Goal: Task Accomplishment & Management: Manage account settings

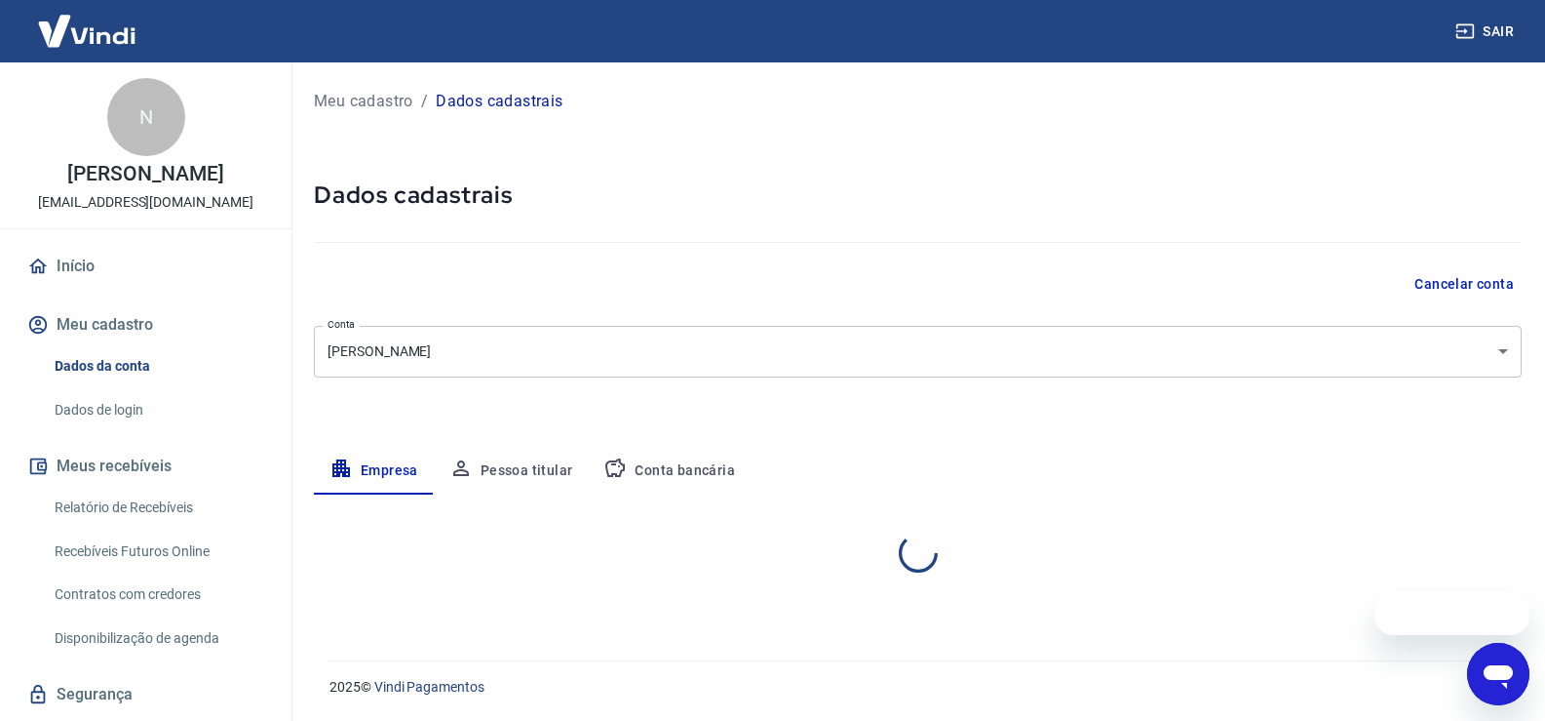
select select "RS"
select select "business"
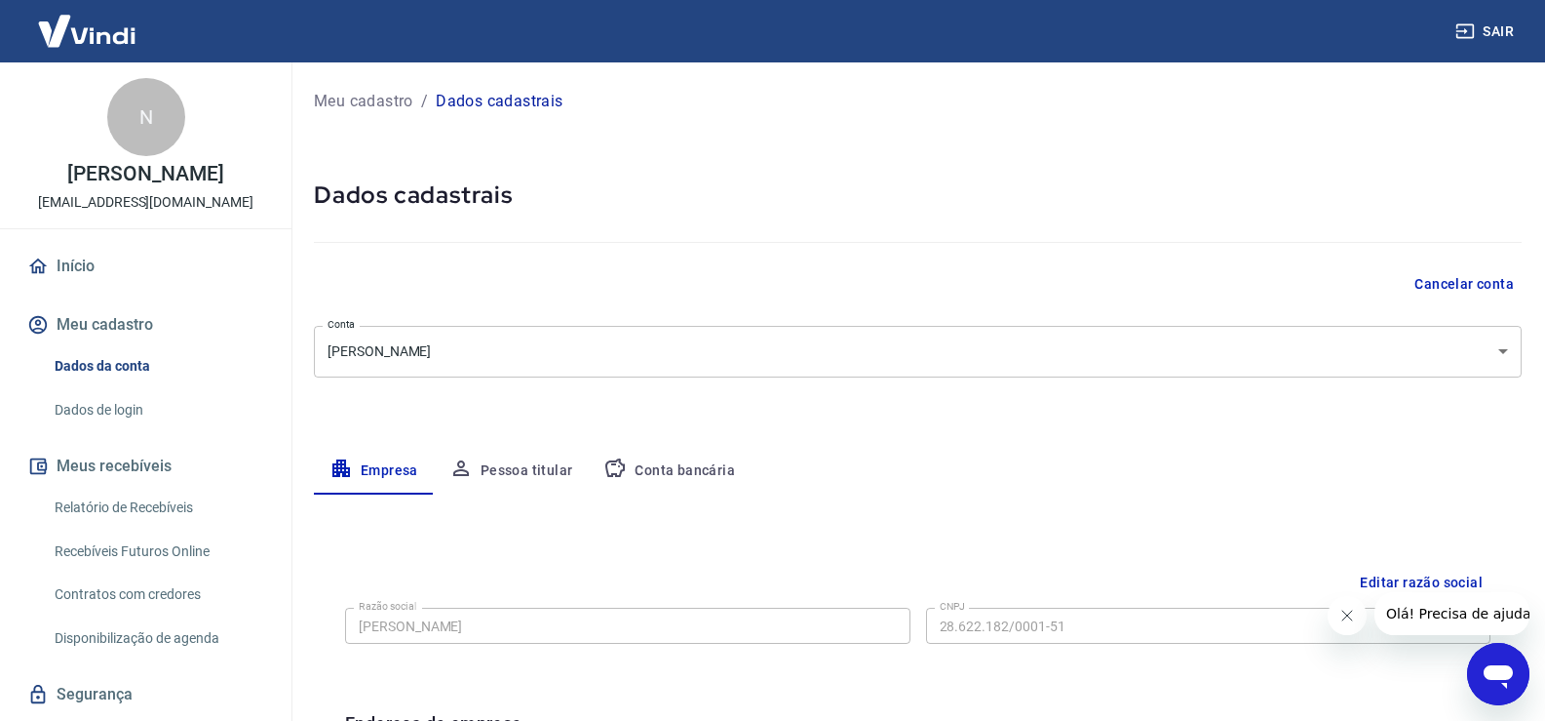
scroll to position [130, 0]
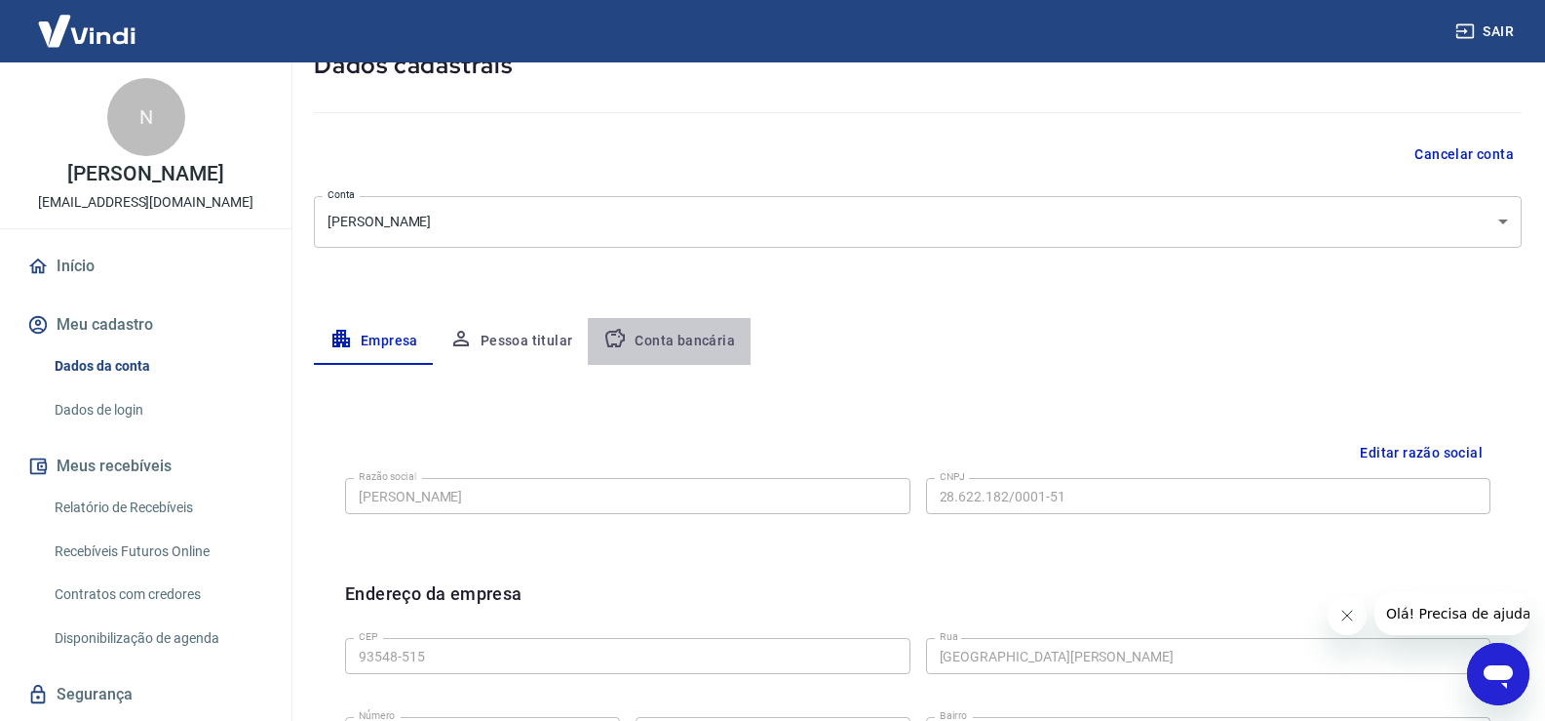
click at [679, 338] on button "Conta bancária" at bounding box center [669, 341] width 163 height 47
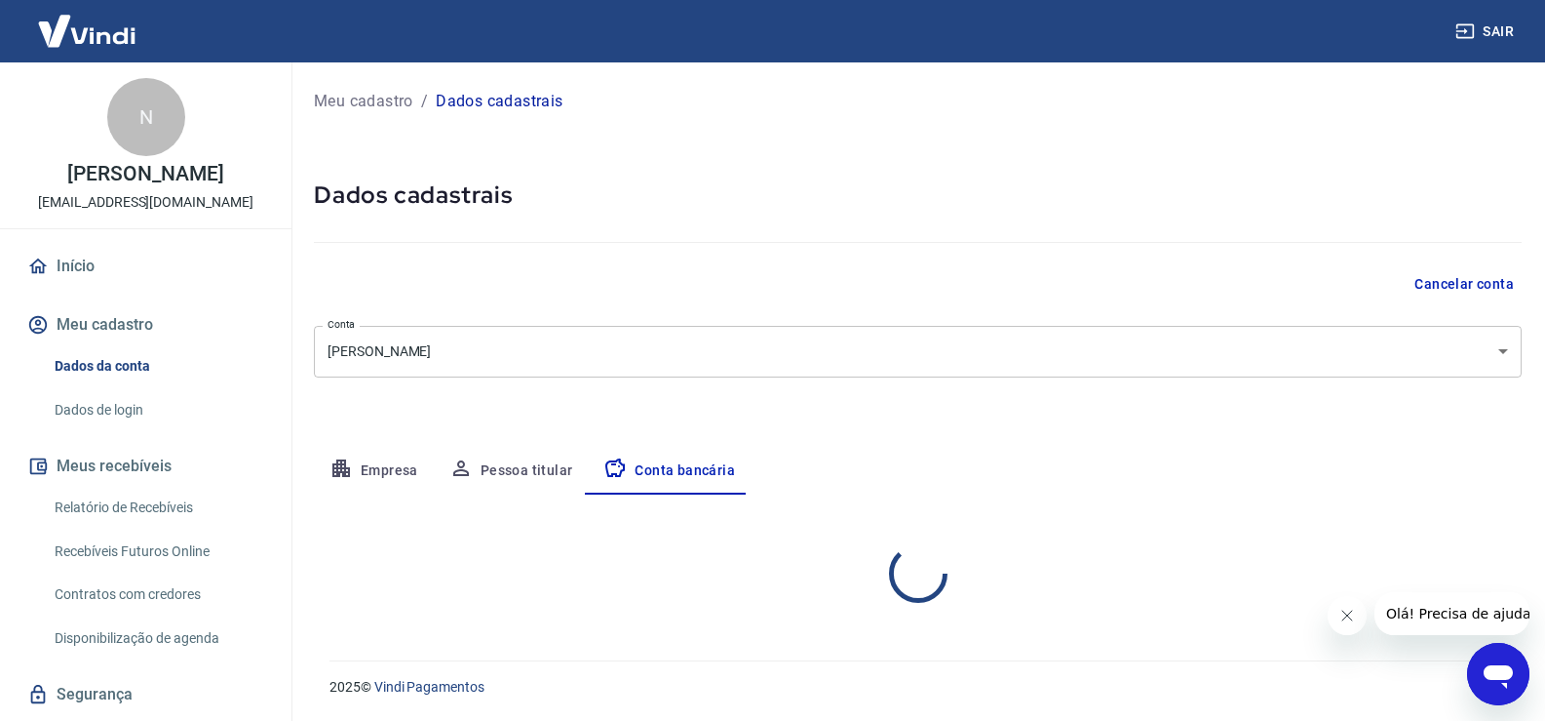
select select "1"
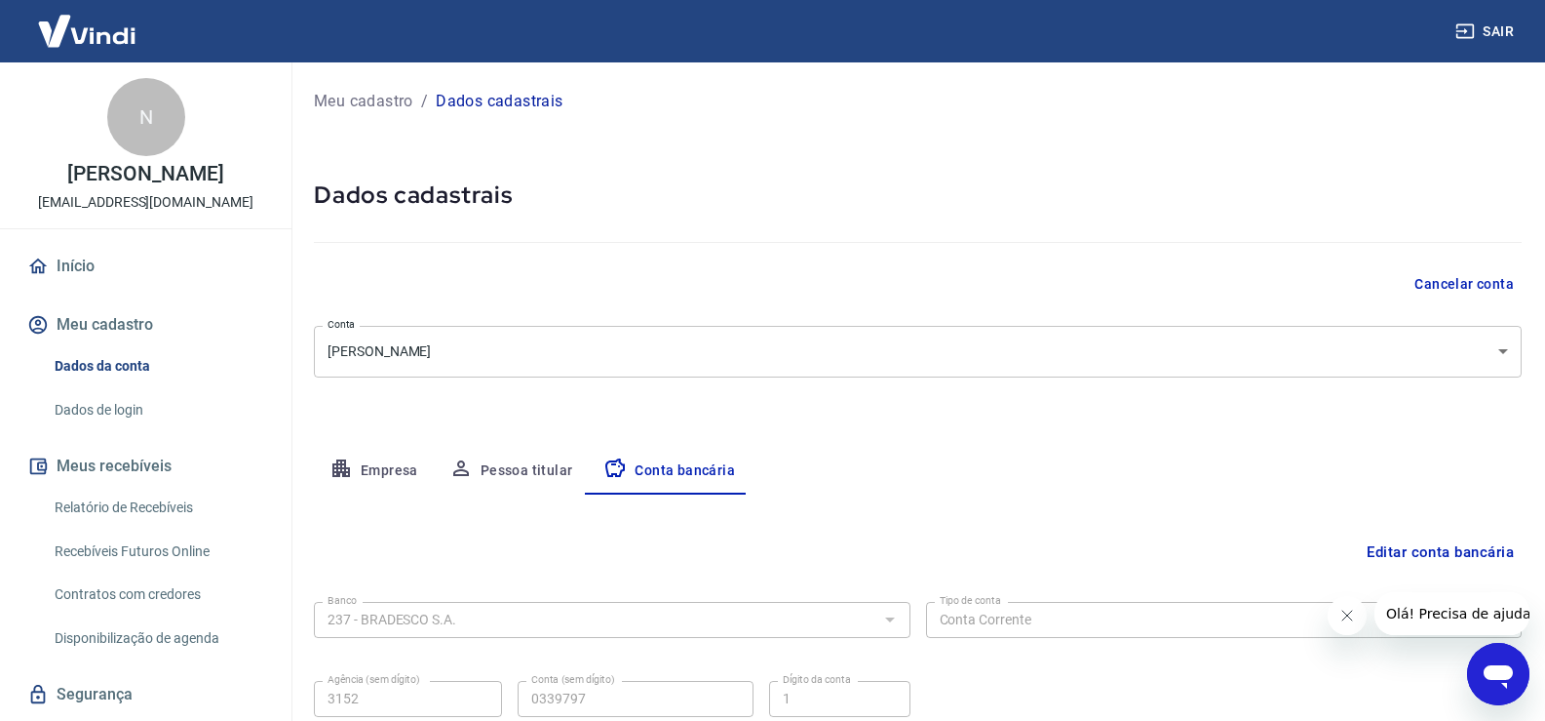
scroll to position [168, 0]
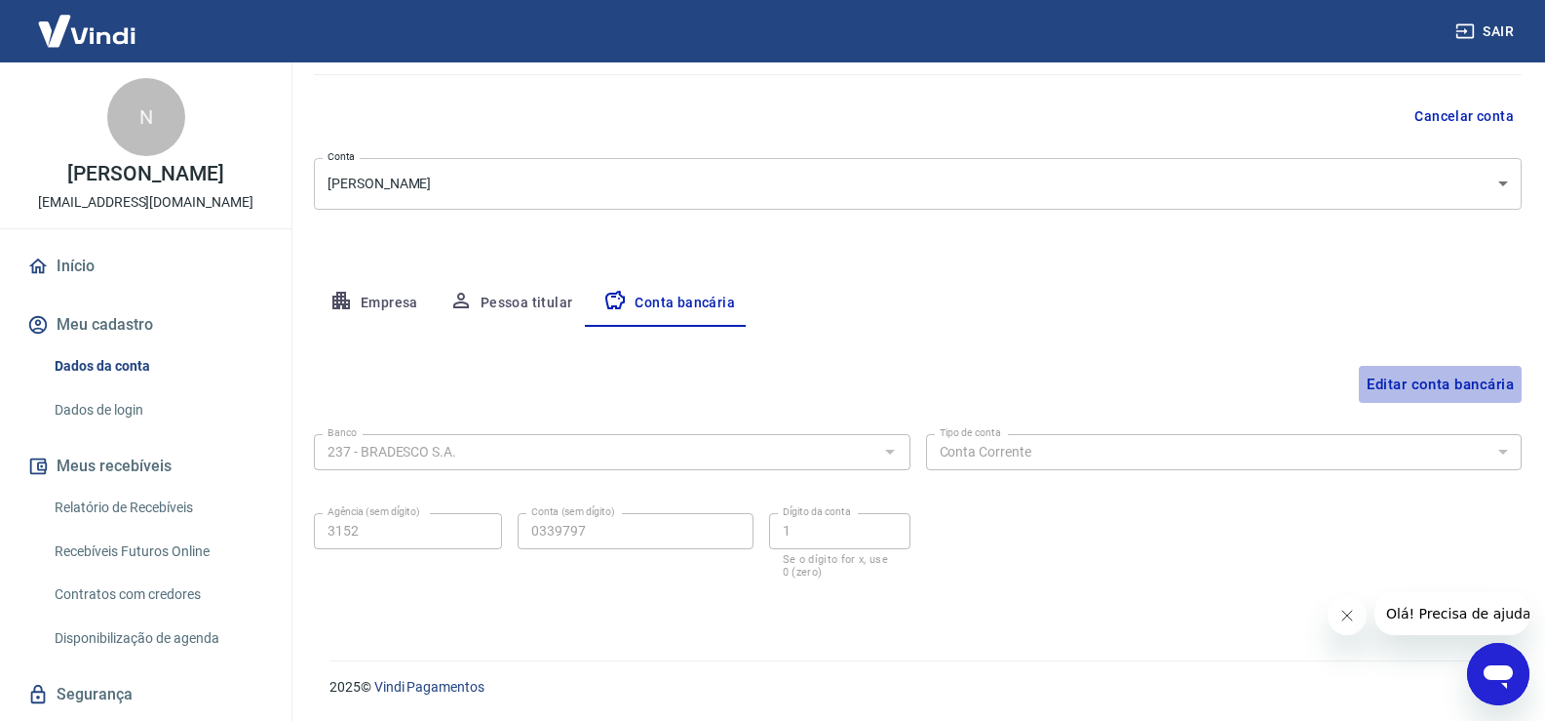
click at [1461, 387] on button "Editar conta bancária" at bounding box center [1440, 384] width 163 height 37
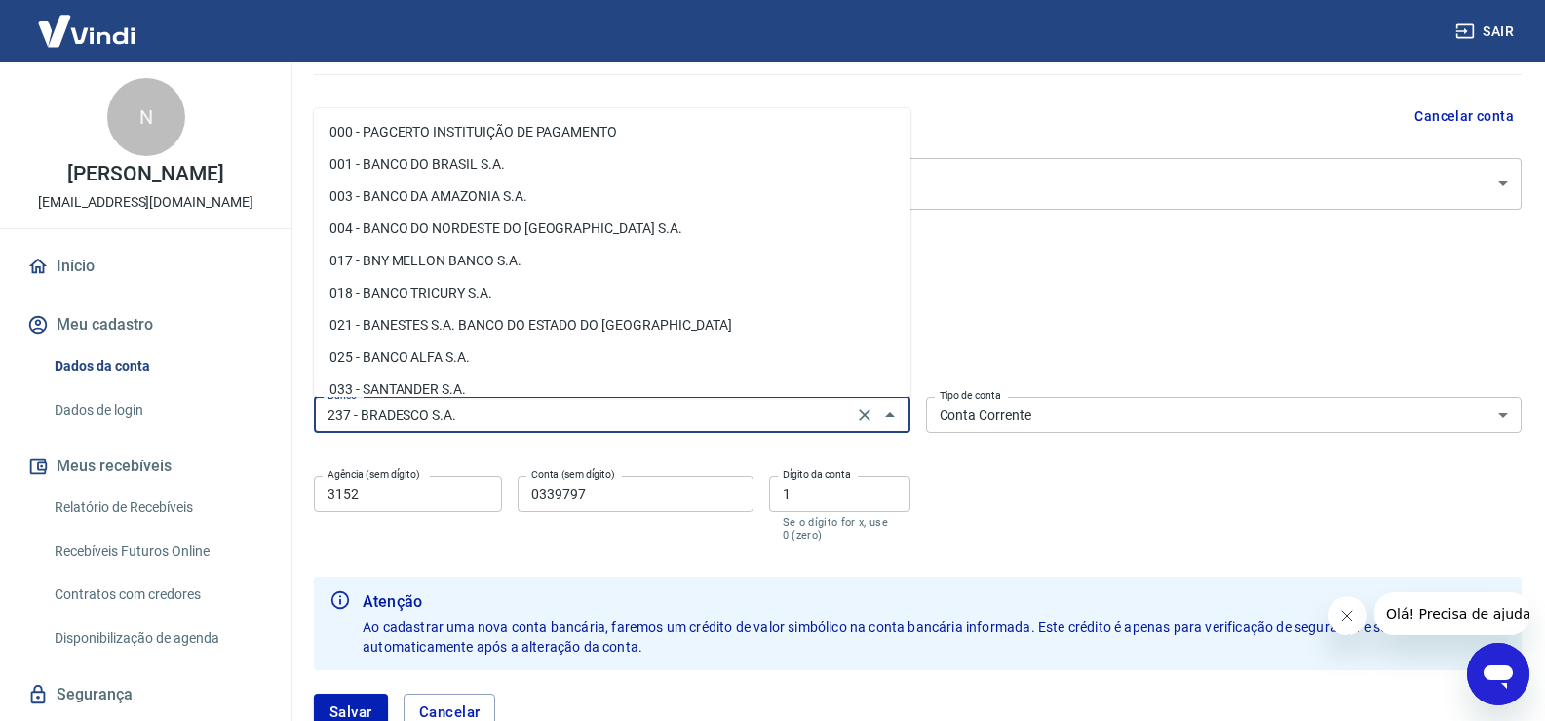
scroll to position [1252, 0]
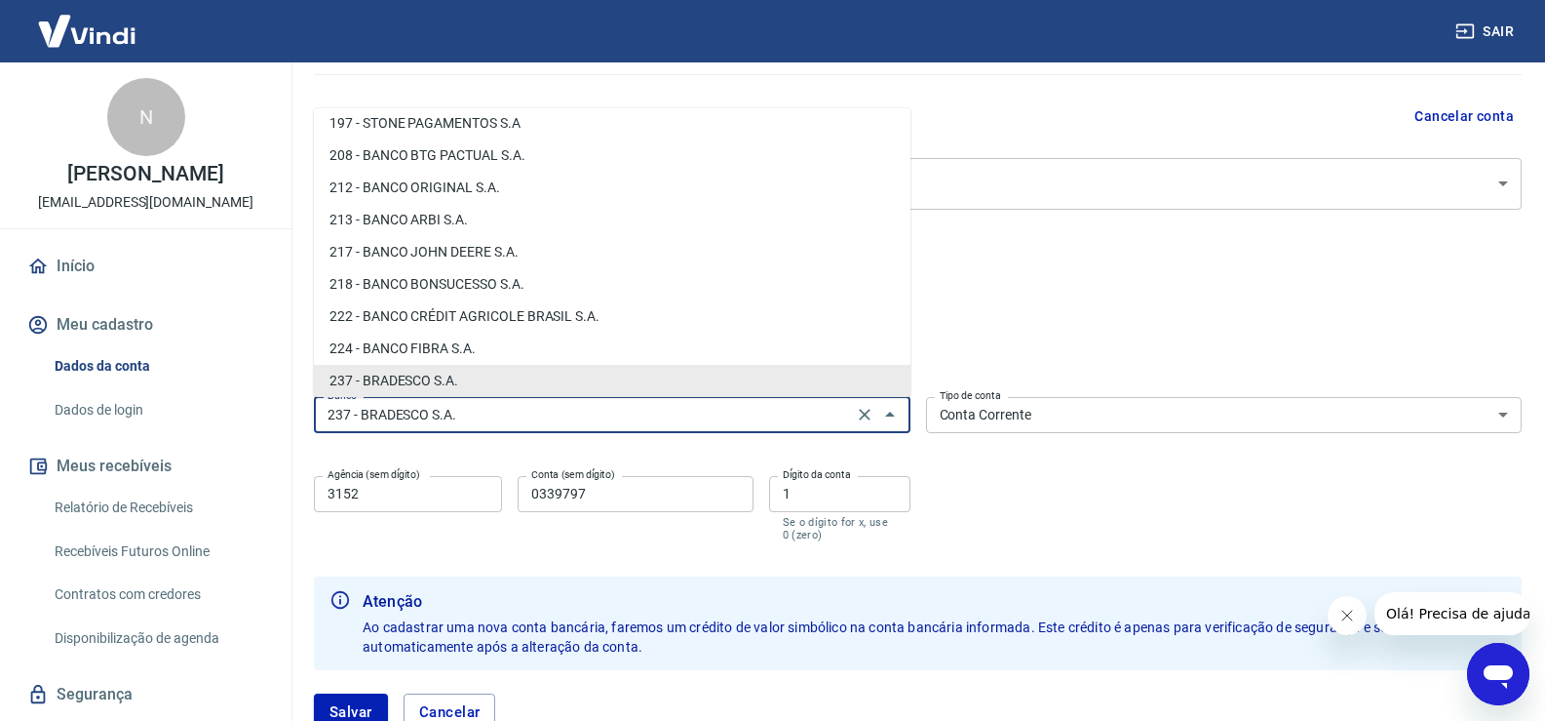
drag, startPoint x: 481, startPoint y: 422, endPoint x: 186, endPoint y: 413, distance: 294.6
click at [186, 413] on div "Sair N NEIVA KRONBAUER hypnotizebiquini@gmail.com Início Meu cadastro Dados da …" at bounding box center [772, 192] width 1545 height 721
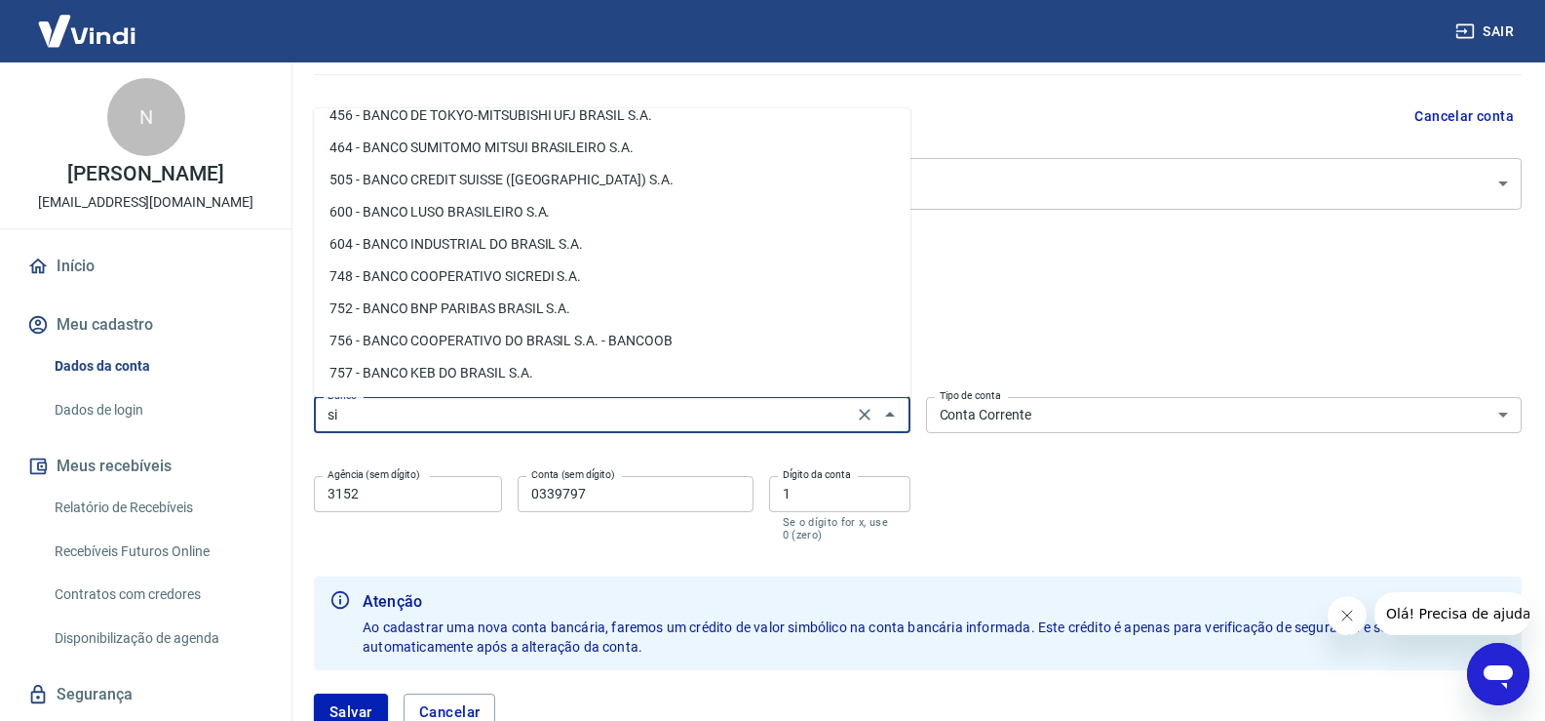
scroll to position [0, 0]
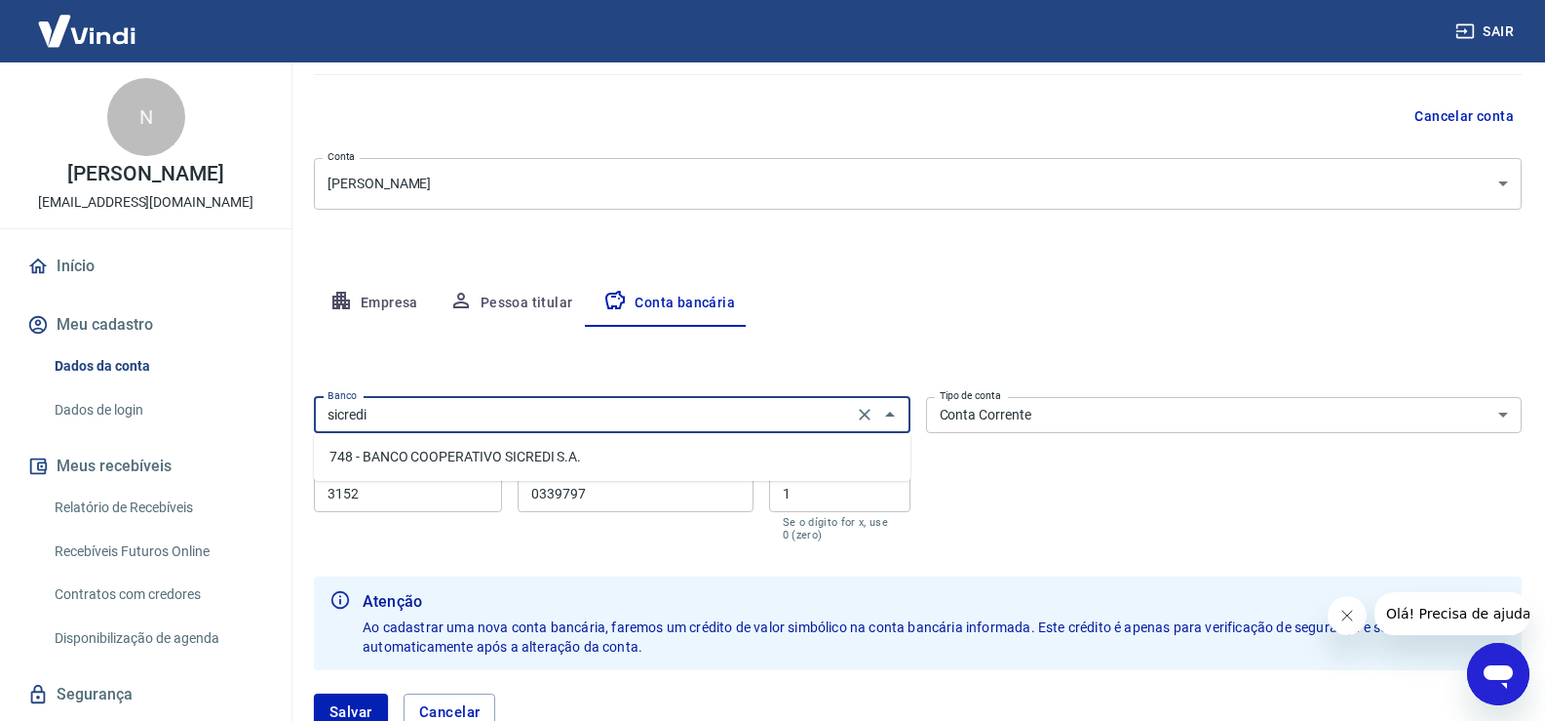
click at [379, 456] on li "748 - BANCO COOPERATIVO SICREDI S.A." at bounding box center [612, 457] width 597 height 32
type input "748 - BANCO COOPERATIVO SICREDI S.A."
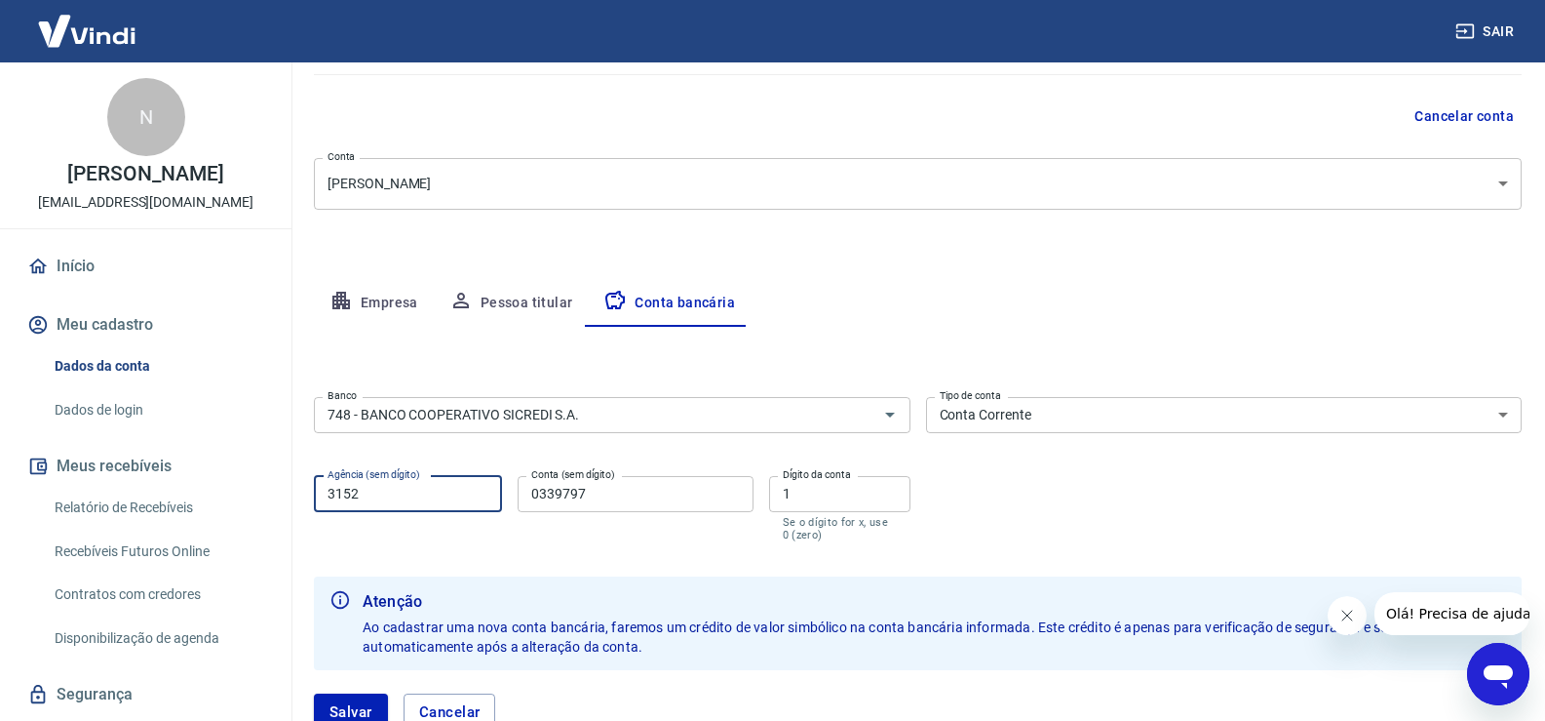
drag, startPoint x: 385, startPoint y: 488, endPoint x: 249, endPoint y: 495, distance: 136.7
click at [249, 495] on div "Sair N NEIVA KRONBAUER hypnotizebiquini@gmail.com Início Meu cadastro Dados da …" at bounding box center [772, 192] width 1545 height 721
type input "0101"
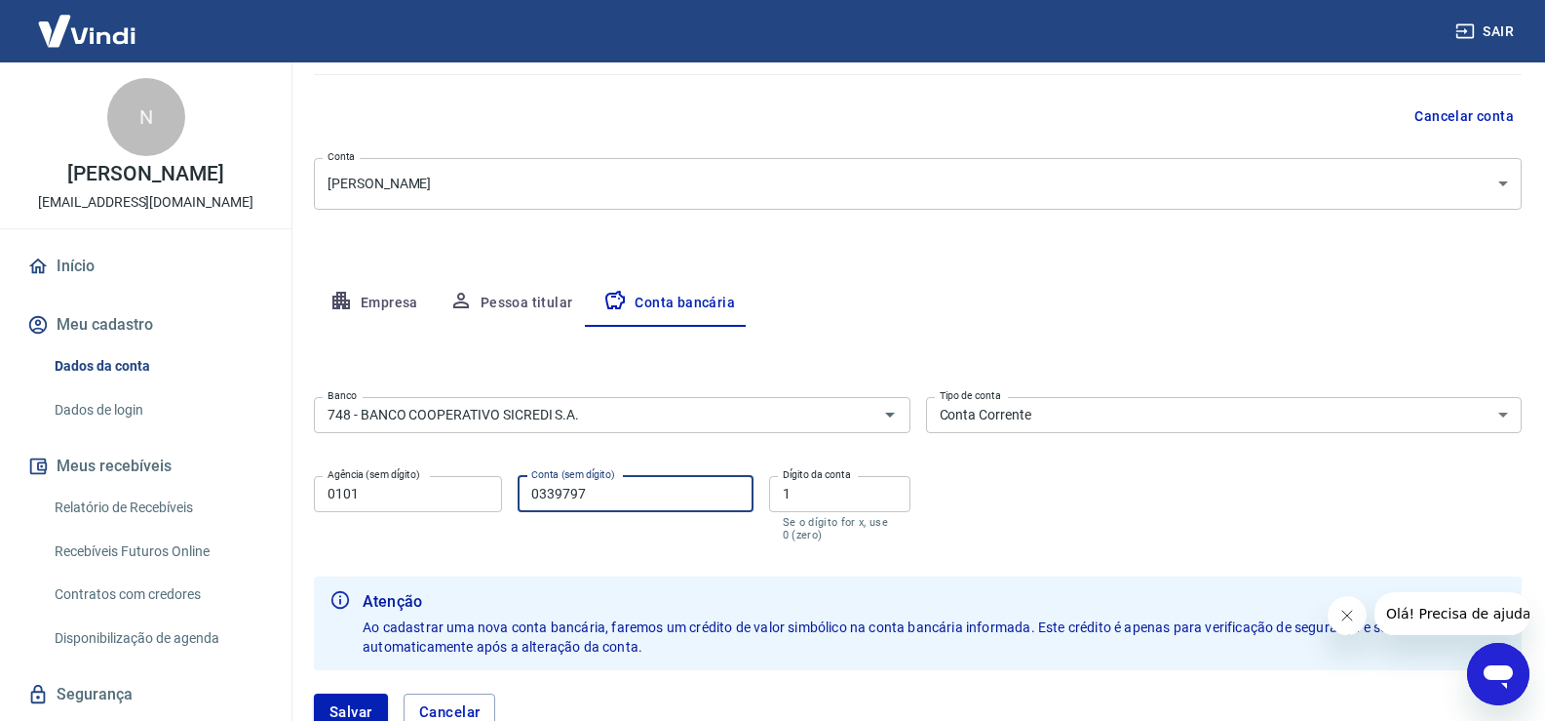
drag, startPoint x: 625, startPoint y: 500, endPoint x: 495, endPoint y: 496, distance: 129.7
click at [495, 496] on div "Agência (sem dígito) 0101 Agência (sem dígito) Conta (sem dígito) 0339797 Conta…" at bounding box center [612, 506] width 597 height 77
click at [599, 493] on input "197719" at bounding box center [635, 494] width 235 height 36
type input "19771"
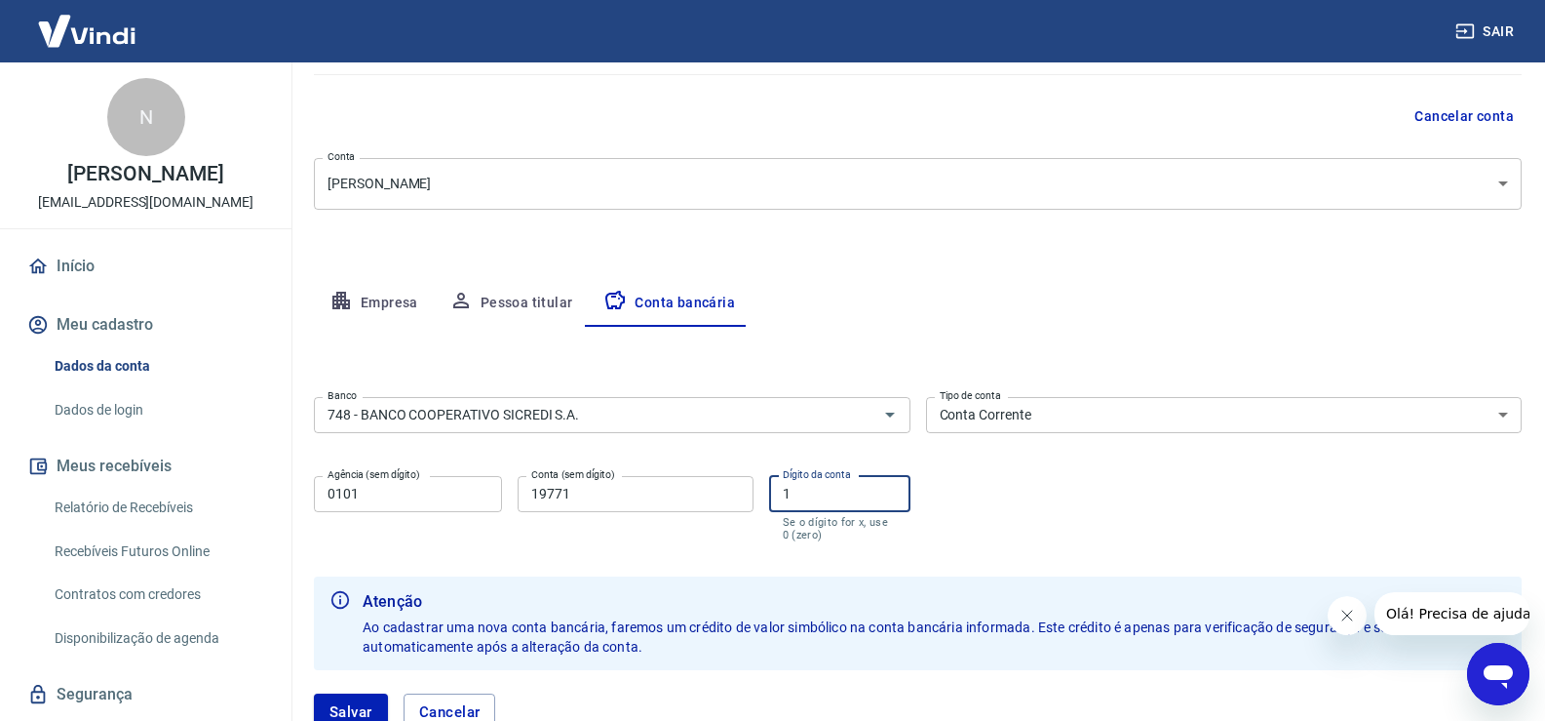
drag, startPoint x: 795, startPoint y: 495, endPoint x: 780, endPoint y: 495, distance: 14.6
click at [780, 495] on input "1" at bounding box center [839, 494] width 141 height 36
type input "9"
click at [1031, 536] on div "Banco 748 - BANCO COOPERATIVO SICREDI S.A. Banco Tipo de conta Conta Corrente C…" at bounding box center [918, 467] width 1208 height 156
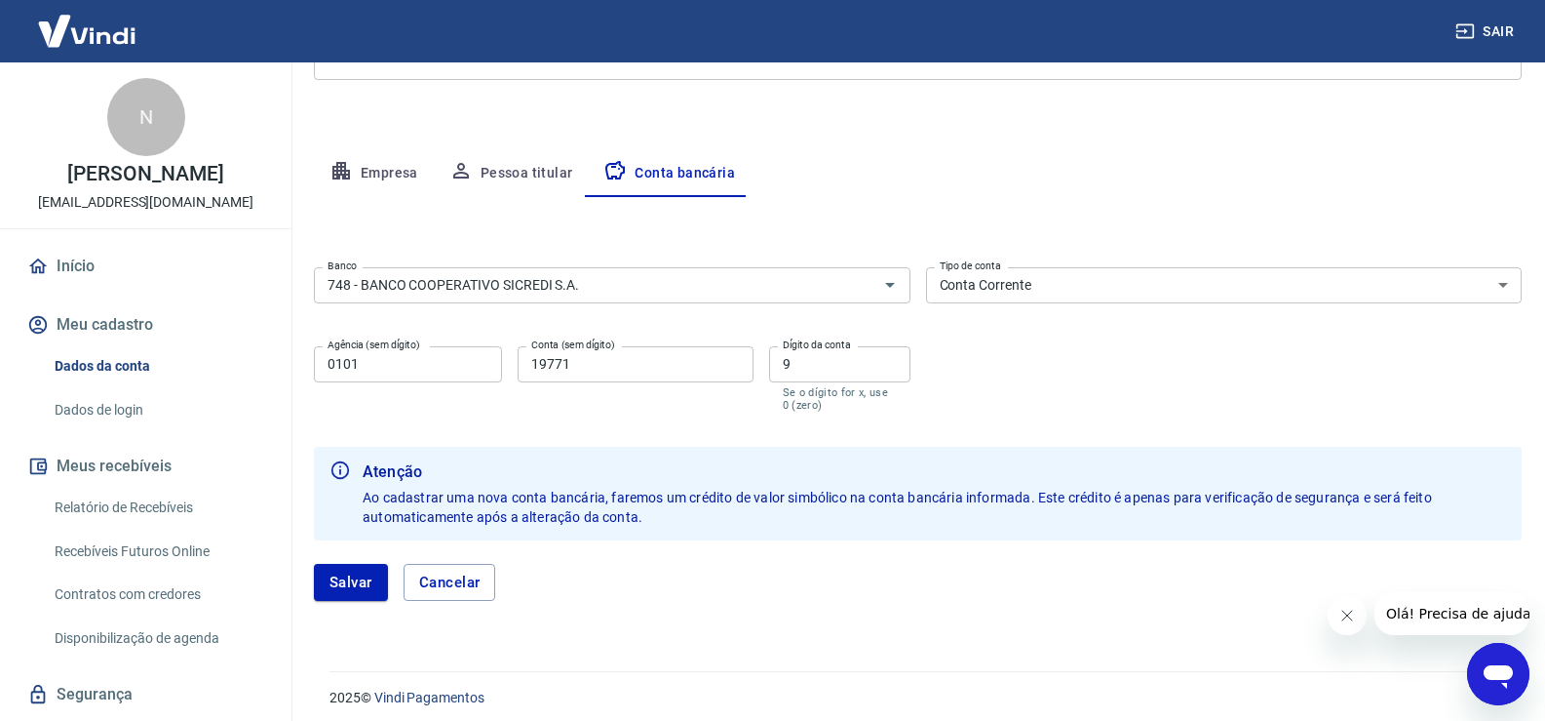
scroll to position [308, 0]
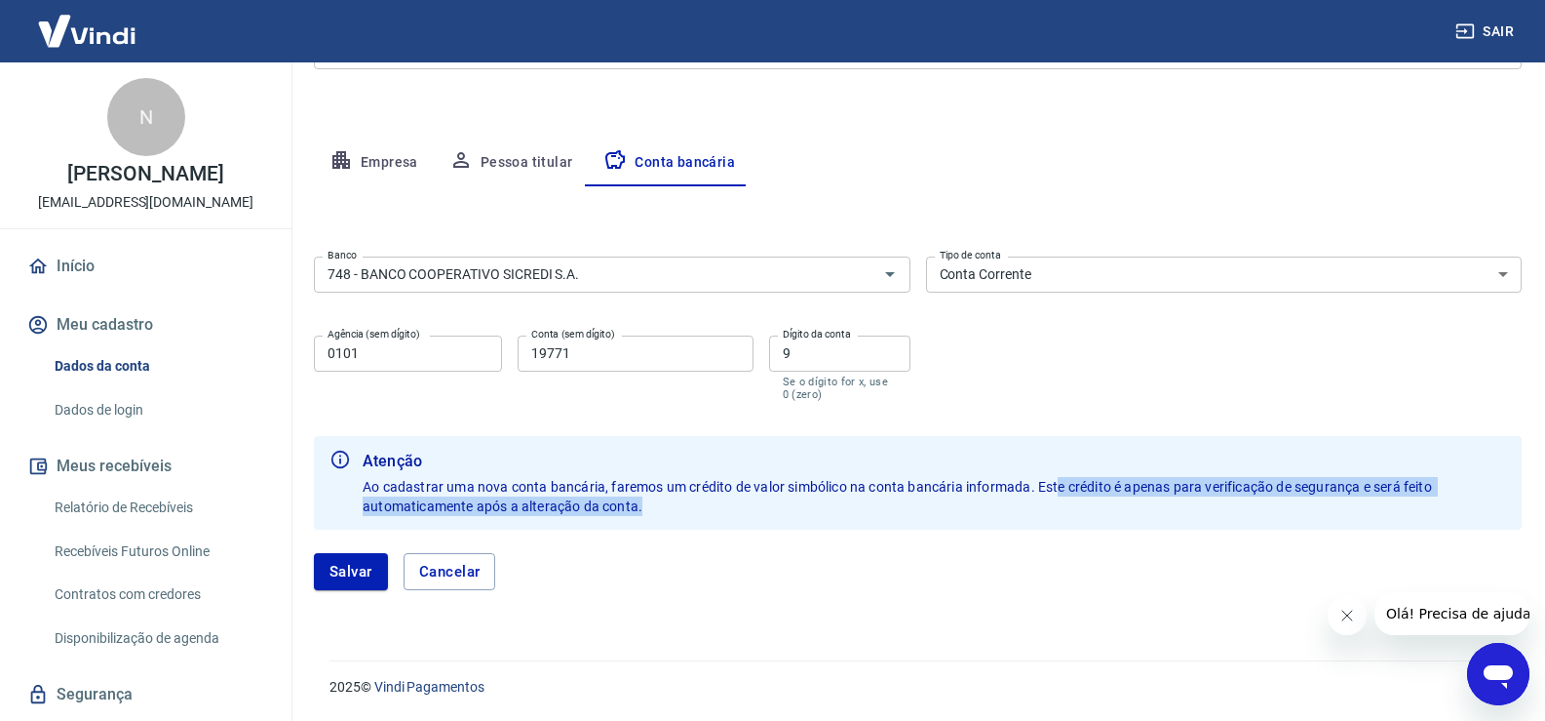
drag, startPoint x: 1060, startPoint y: 487, endPoint x: 1230, endPoint y: 501, distance: 170.3
click at [1230, 501] on div "Atenção Ao cadastrar uma nova conta bancária, faremos um crédito de valor simbó…" at bounding box center [935, 483] width 1144 height 82
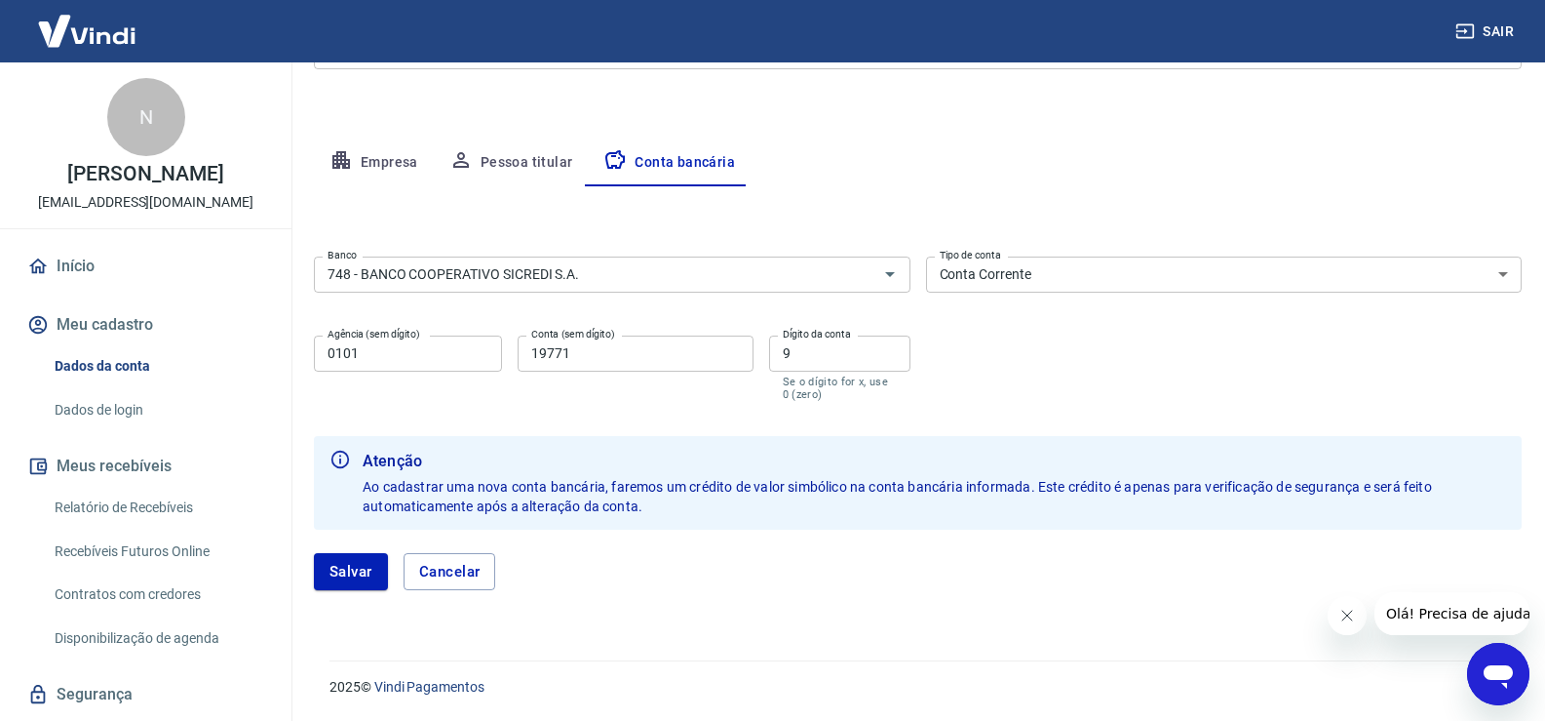
click at [735, 541] on div "Salvar Cancelar" at bounding box center [918, 571] width 1208 height 84
click at [353, 573] on button "Salvar" at bounding box center [351, 571] width 74 height 37
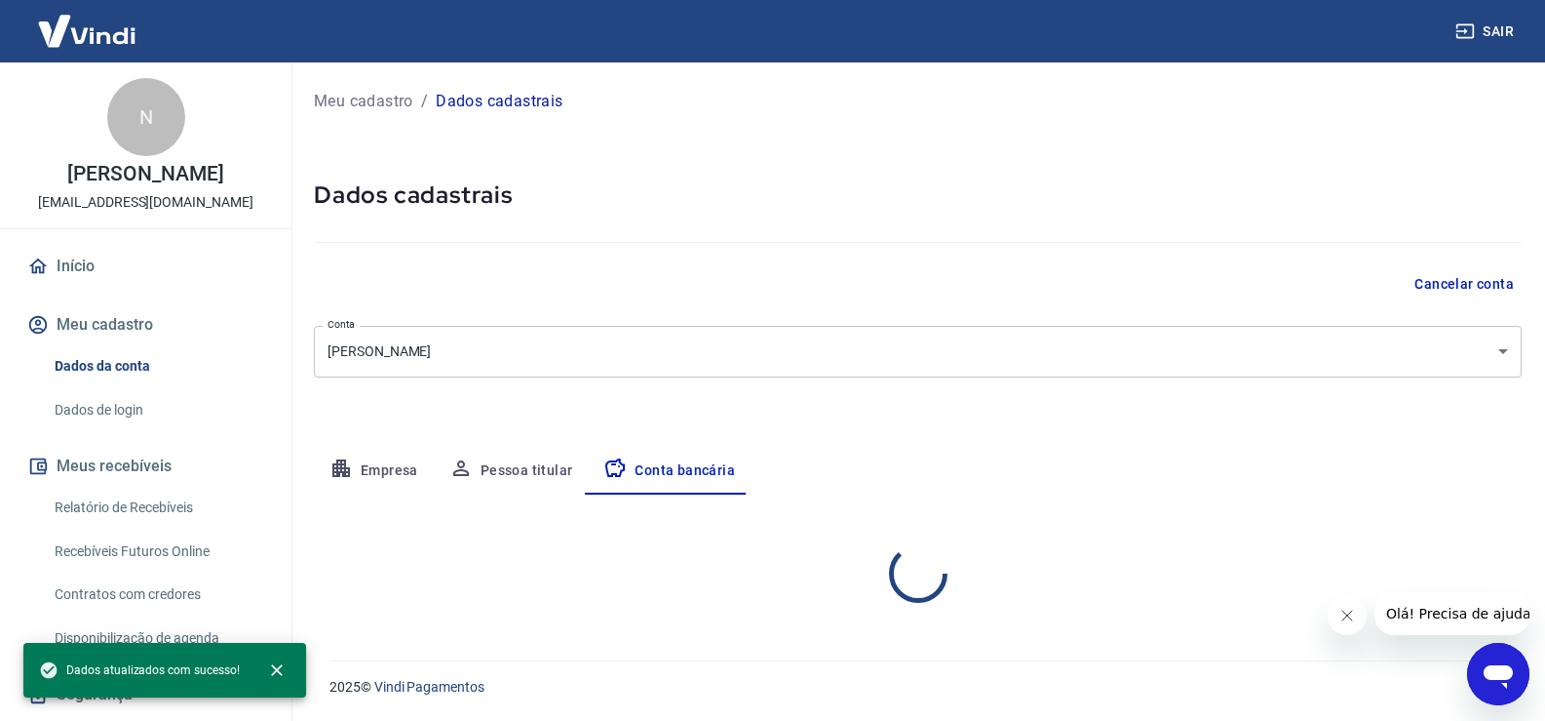
scroll to position [0, 0]
select select "1"
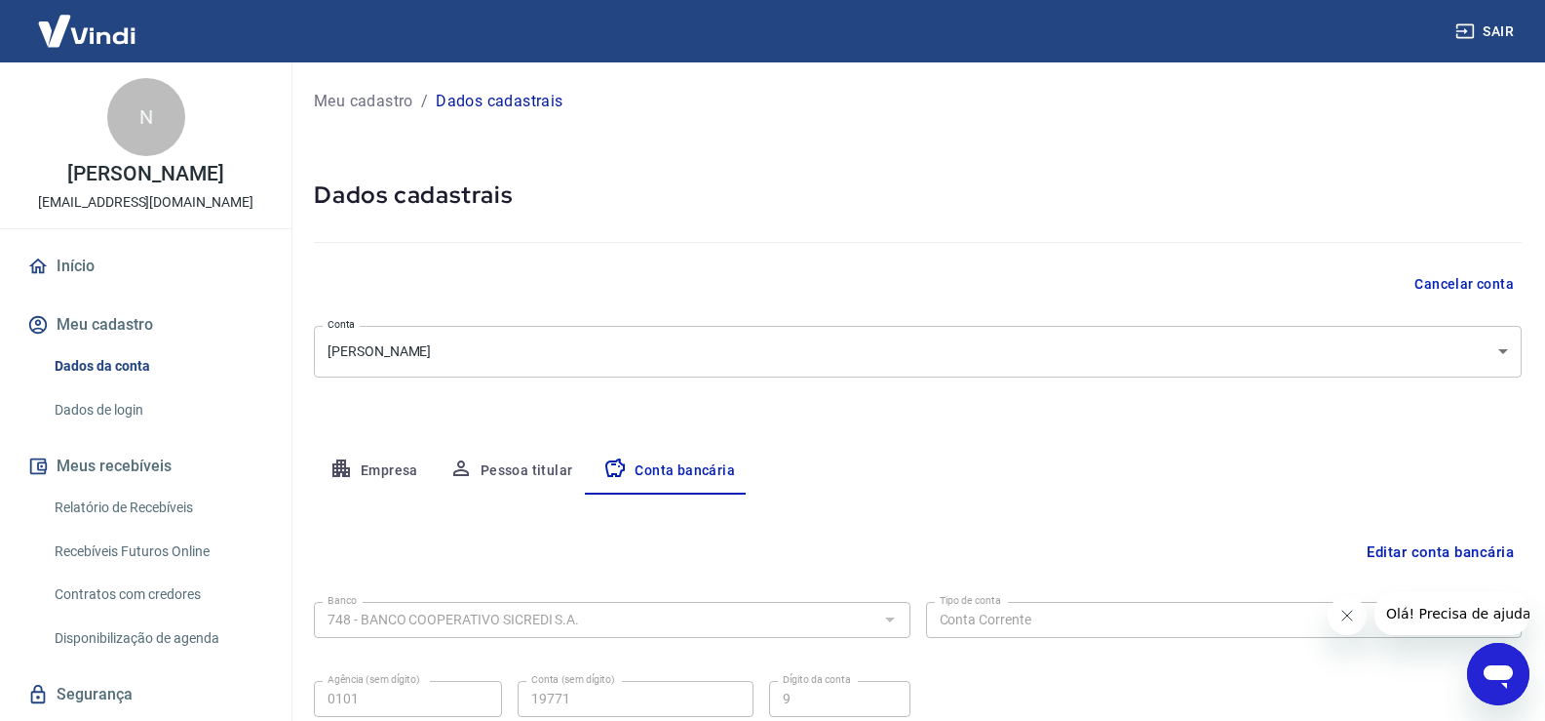
scroll to position [168, 0]
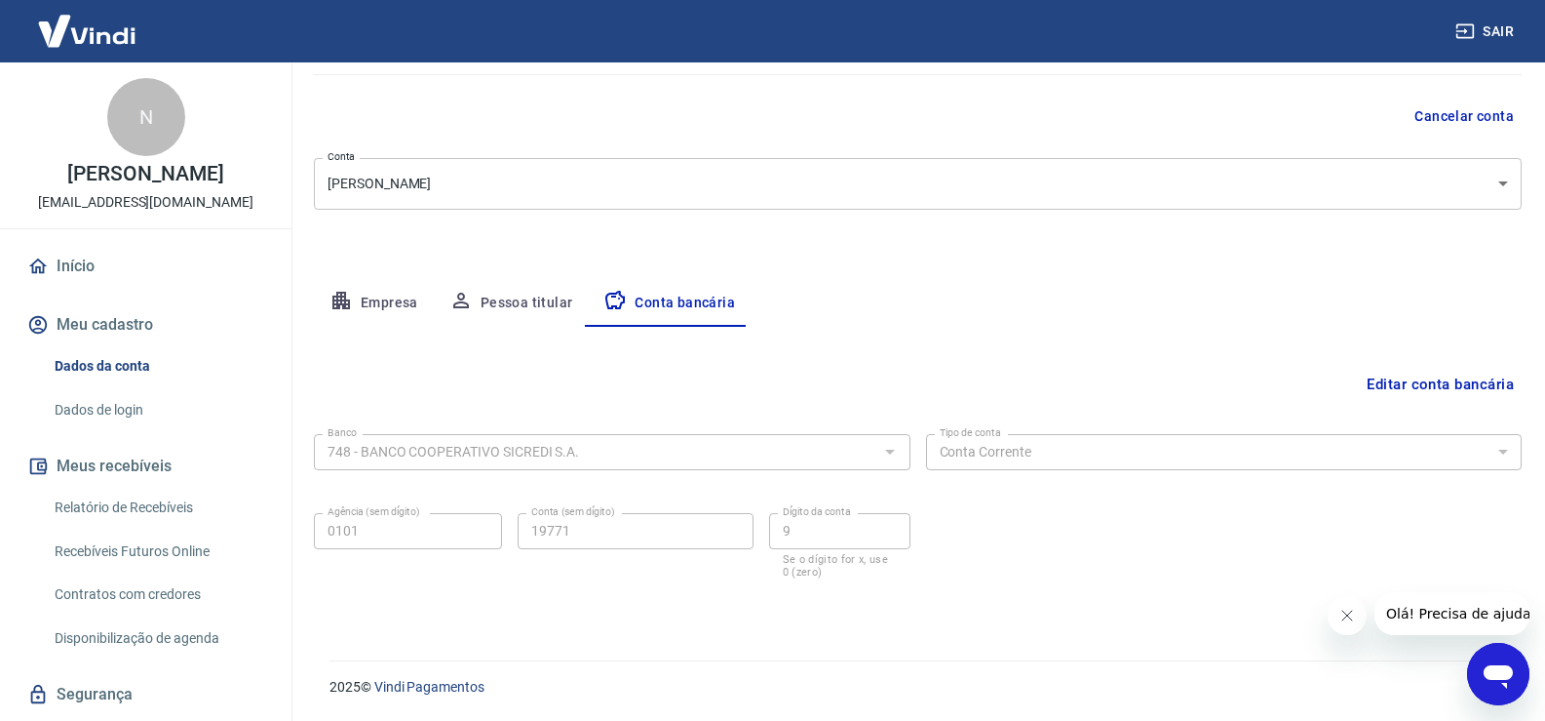
click at [1426, 379] on button "Editar conta bancária" at bounding box center [1440, 384] width 163 height 37
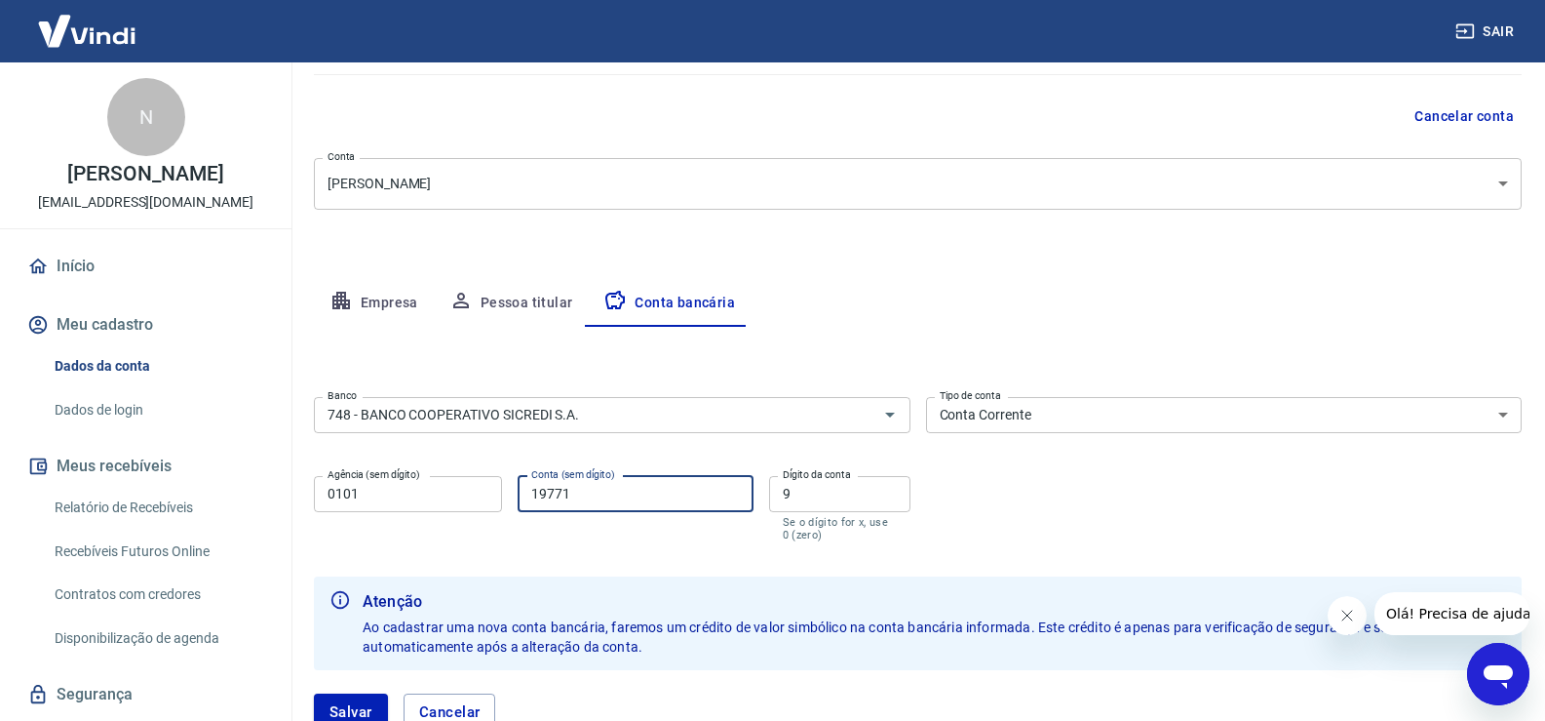
drag, startPoint x: 572, startPoint y: 502, endPoint x: 527, endPoint y: 498, distance: 45.0
click at [527, 498] on input "19771" at bounding box center [635, 494] width 235 height 36
type input "18859"
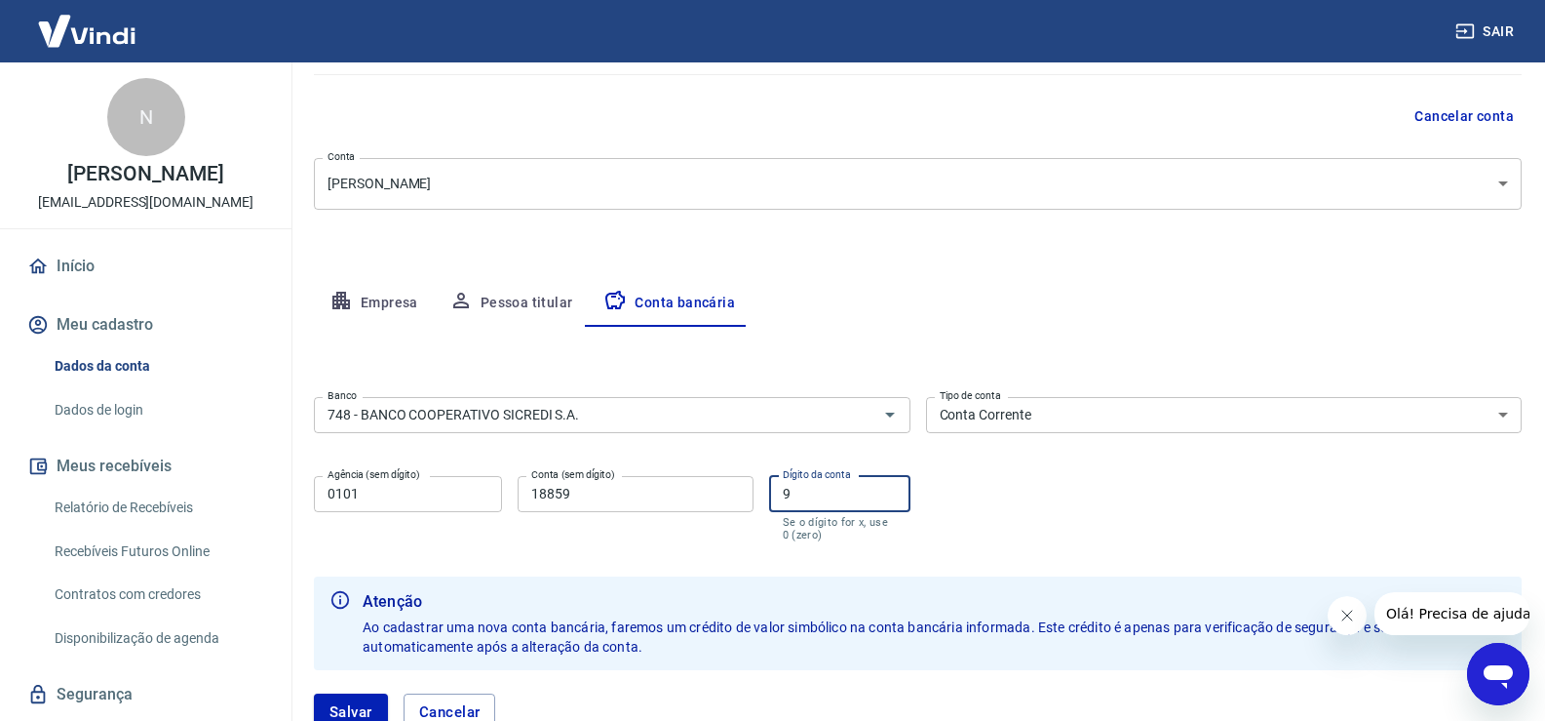
drag, startPoint x: 799, startPoint y: 490, endPoint x: 786, endPoint y: 490, distance: 12.7
click at [786, 490] on input "9" at bounding box center [839, 494] width 141 height 36
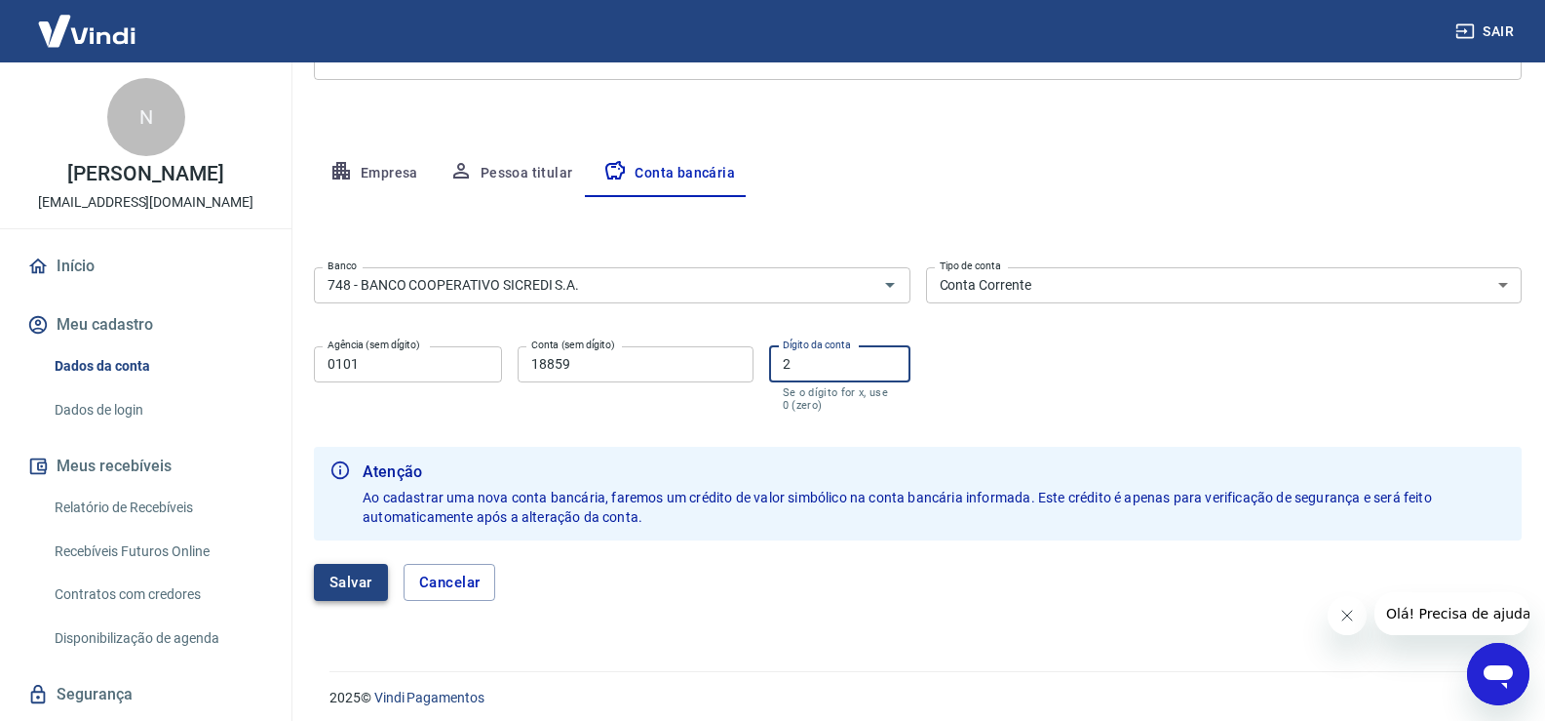
type input "2"
click at [346, 586] on button "Salvar" at bounding box center [351, 582] width 74 height 37
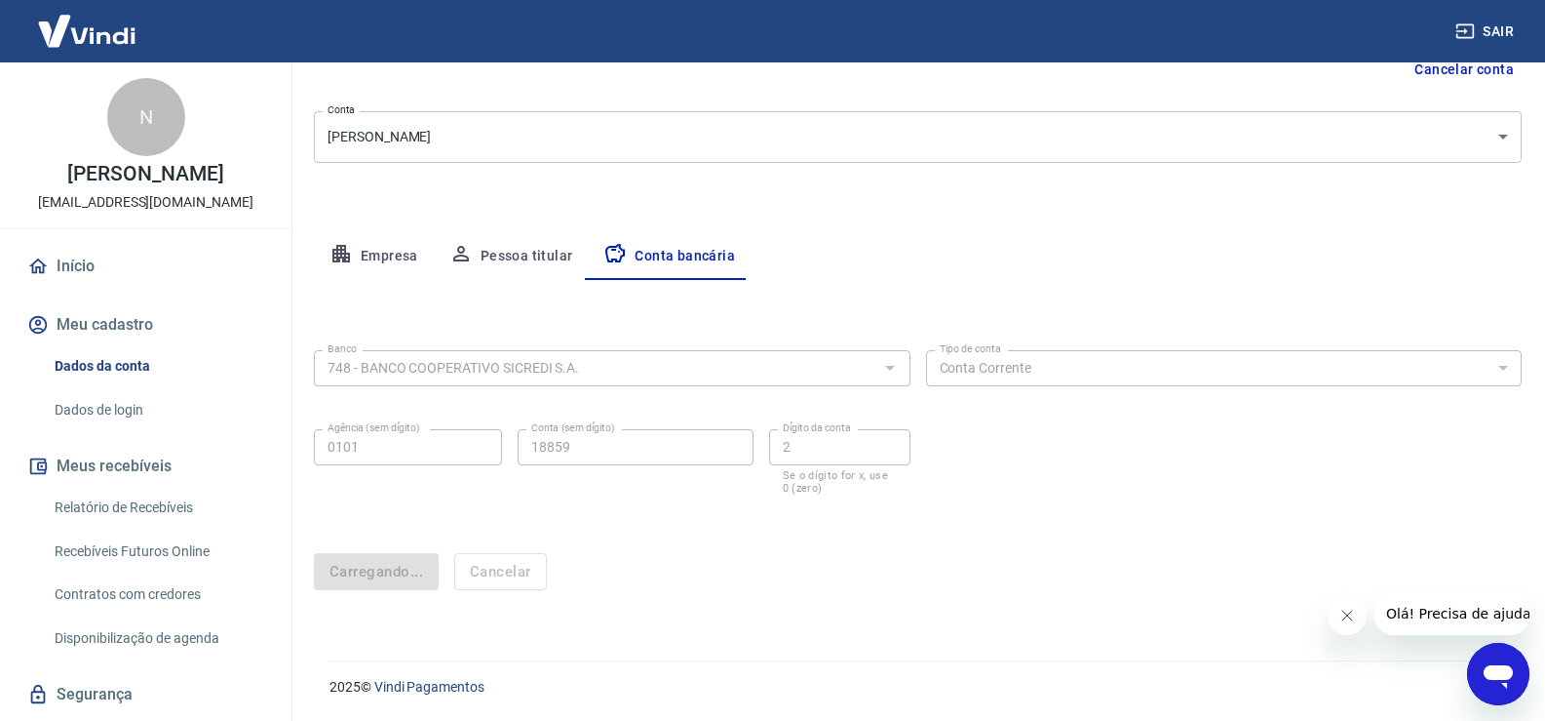
scroll to position [0, 0]
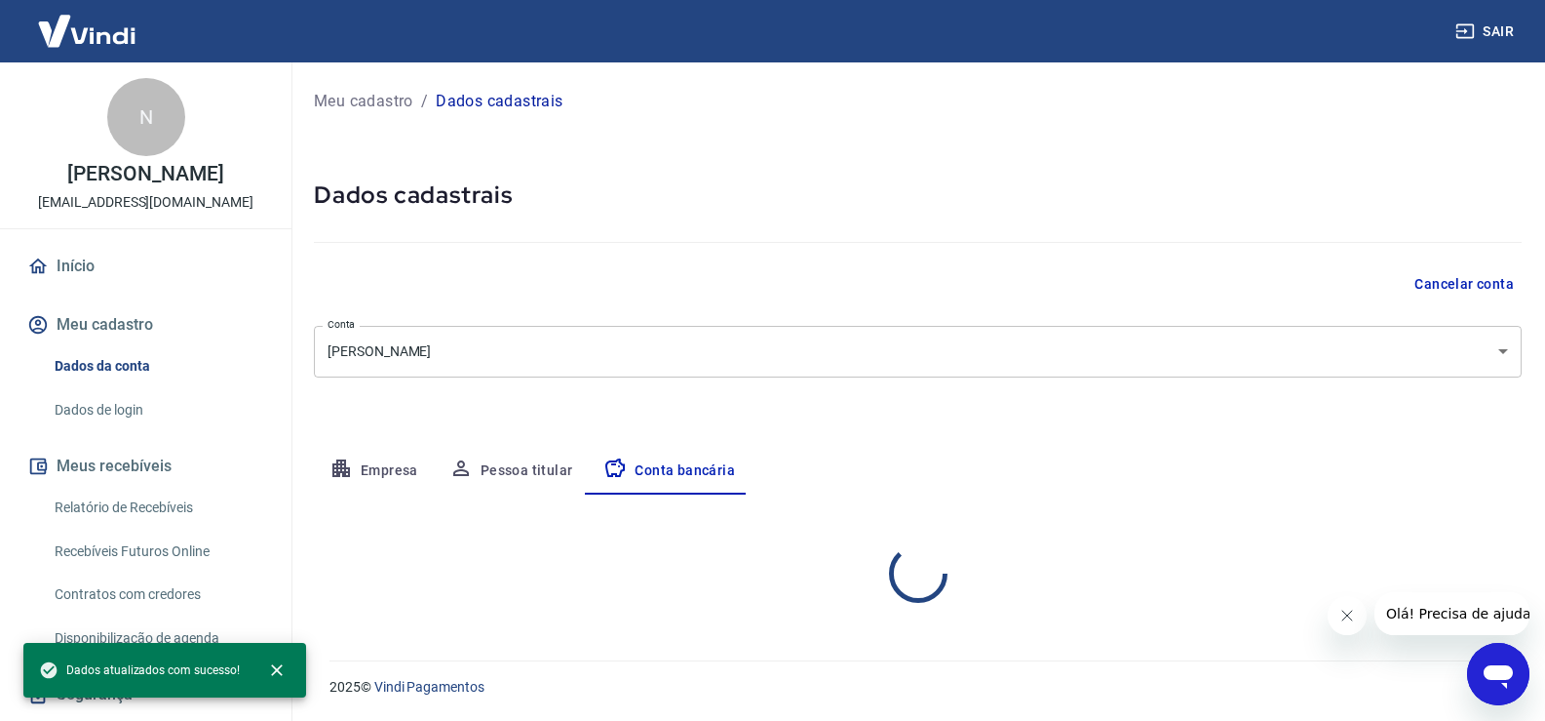
select select "1"
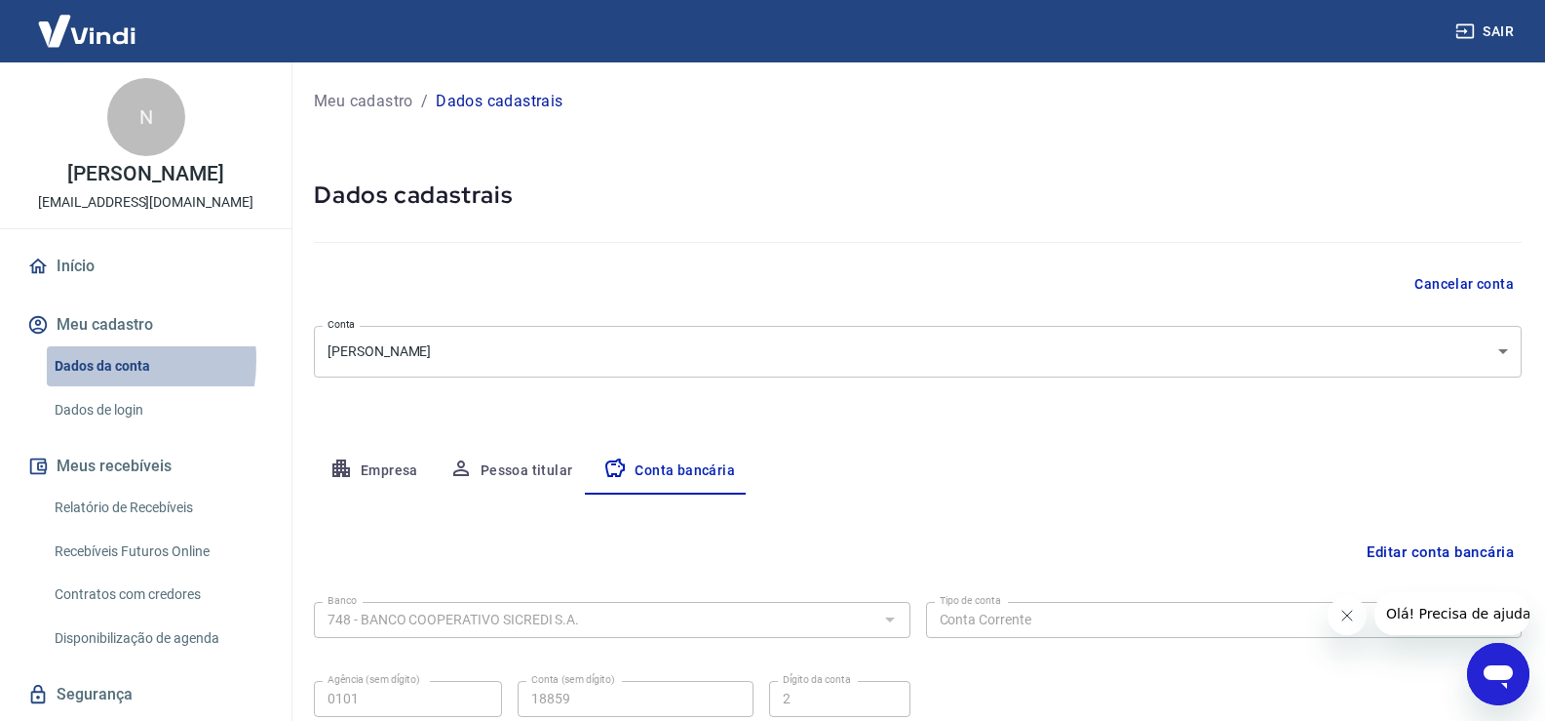
click at [85, 360] on link "Dados da conta" at bounding box center [157, 366] width 221 height 40
